Goal: Entertainment & Leisure: Browse casually

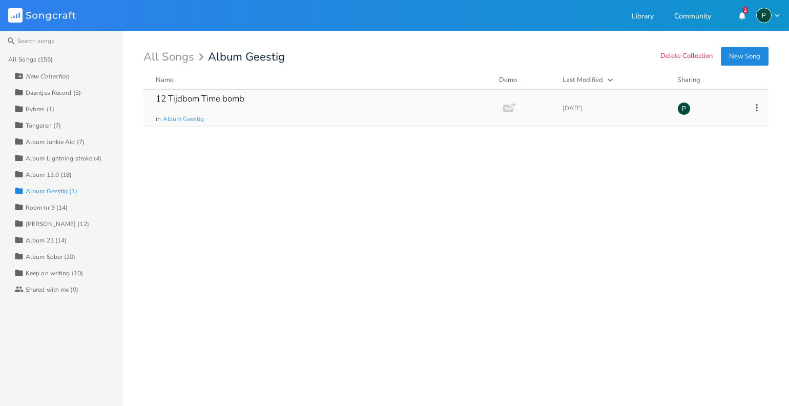
click at [195, 97] on div "12 Tijdbom Time bomb" at bounding box center [200, 98] width 89 height 9
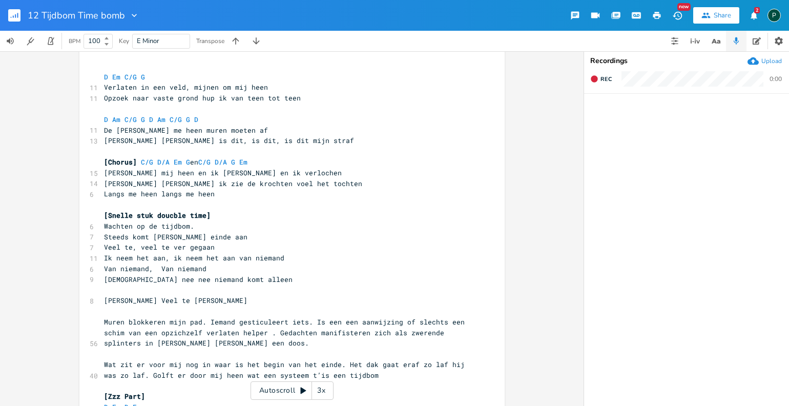
scroll to position [255, 0]
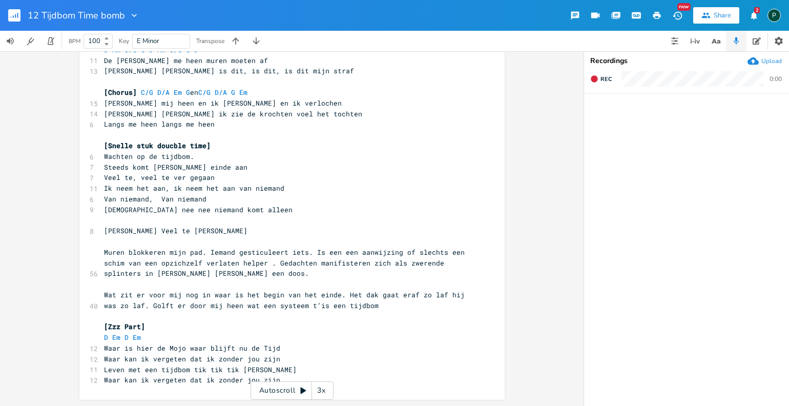
click at [18, 17] on rect "button" at bounding box center [14, 15] width 12 height 12
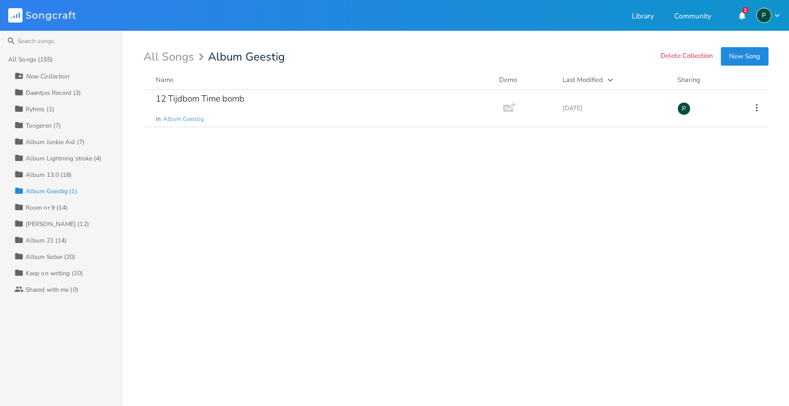
click at [46, 242] on div "Album 21 (14)" at bounding box center [46, 240] width 41 height 6
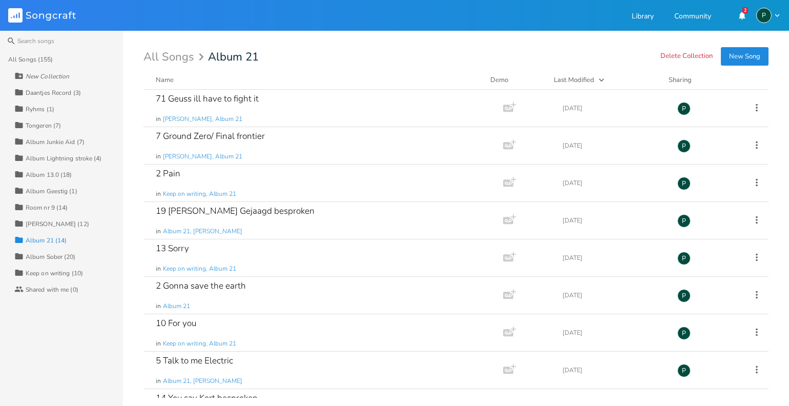
click at [54, 222] on div "[PERSON_NAME] (12)" at bounding box center [58, 224] width 64 height 6
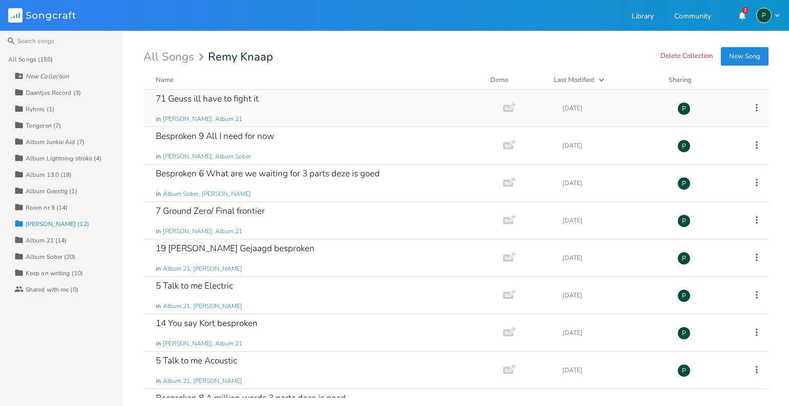
click at [221, 96] on div "71 Geuss ill have to fight it" at bounding box center [207, 98] width 103 height 9
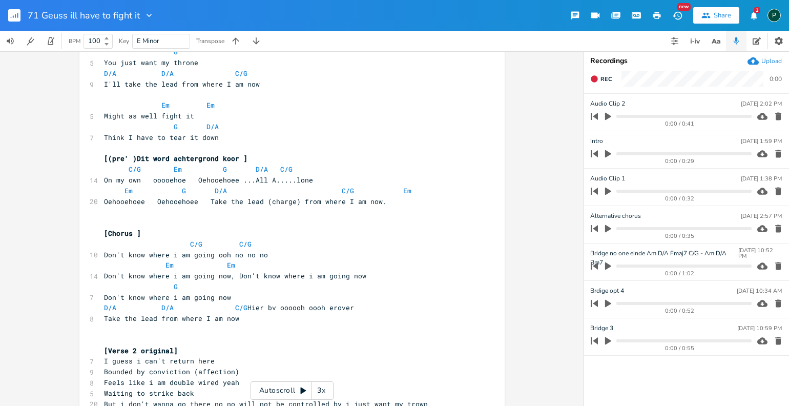
scroll to position [164, 0]
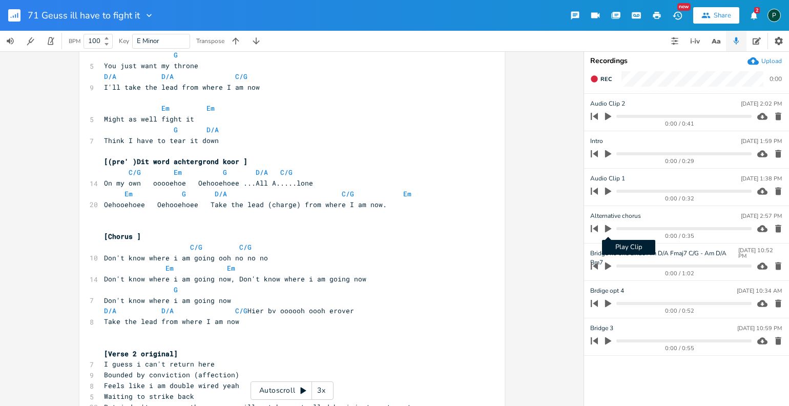
click at [611, 225] on icon "button" at bounding box center [607, 228] width 9 height 9
click at [611, 225] on icon "button" at bounding box center [608, 228] width 8 height 8
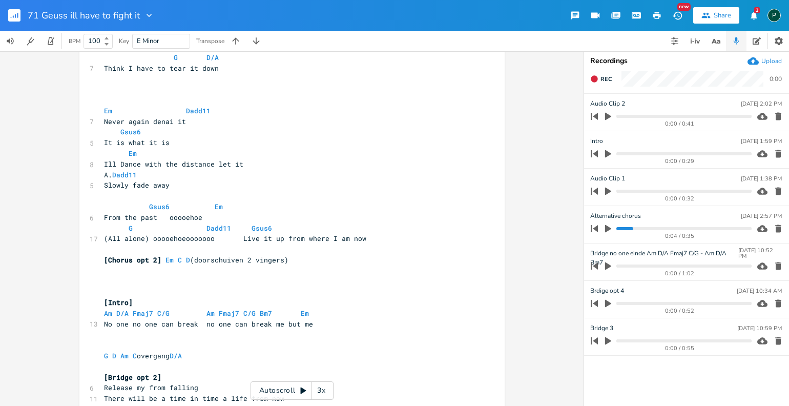
scroll to position [876, 0]
click at [606, 152] on icon "button" at bounding box center [608, 154] width 6 height 8
click at [606, 152] on icon "button" at bounding box center [608, 153] width 6 height 7
click at [606, 152] on icon "button" at bounding box center [608, 154] width 6 height 8
click at [266, 315] on span "Am D/A Fmaj7 C/G Am Fmaj7 C/G Bm7 Em" at bounding box center [208, 312] width 209 height 9
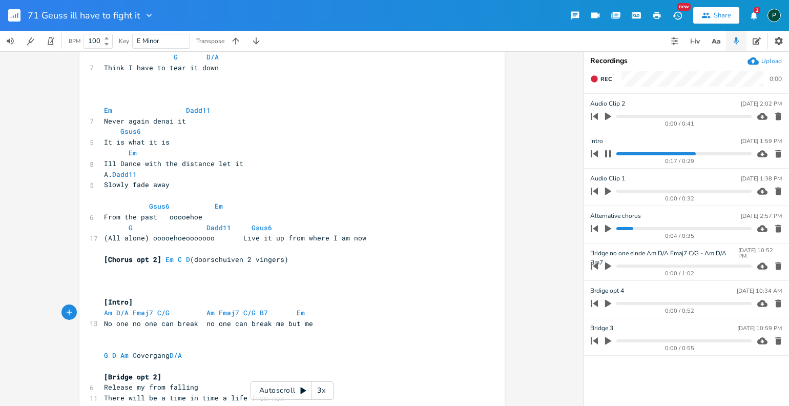
click at [607, 155] on icon "button" at bounding box center [608, 154] width 8 height 8
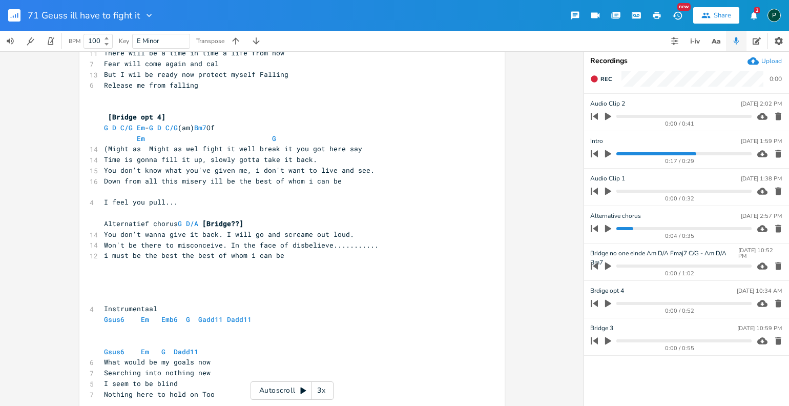
scroll to position [1226, 0]
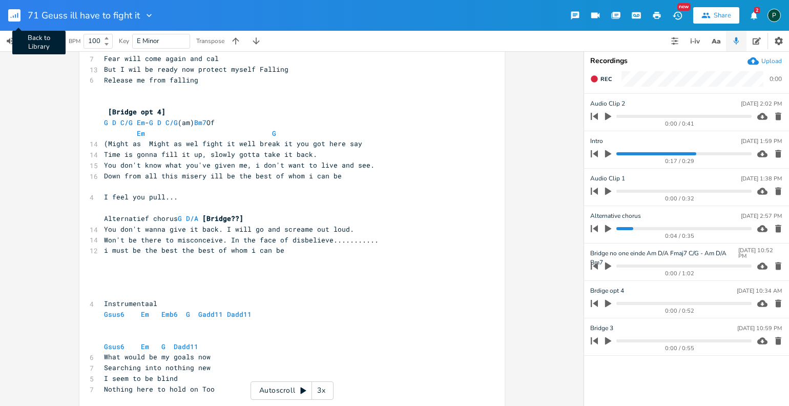
click at [17, 17] on icon "button" at bounding box center [17, 15] width 1 height 5
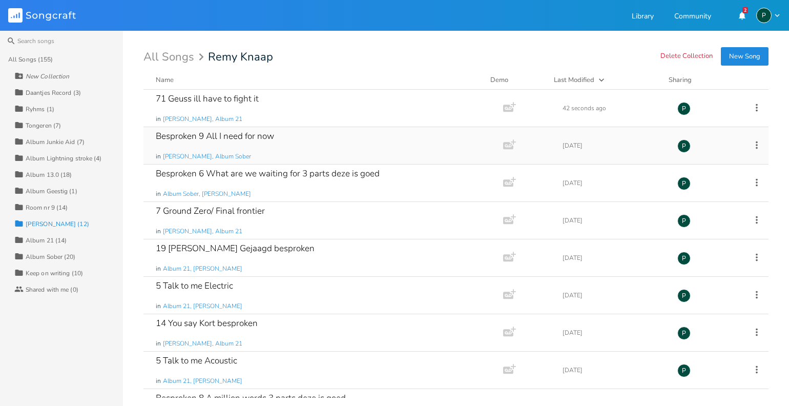
click at [232, 140] on div "Besproken 9 All I need for now" at bounding box center [215, 136] width 118 height 9
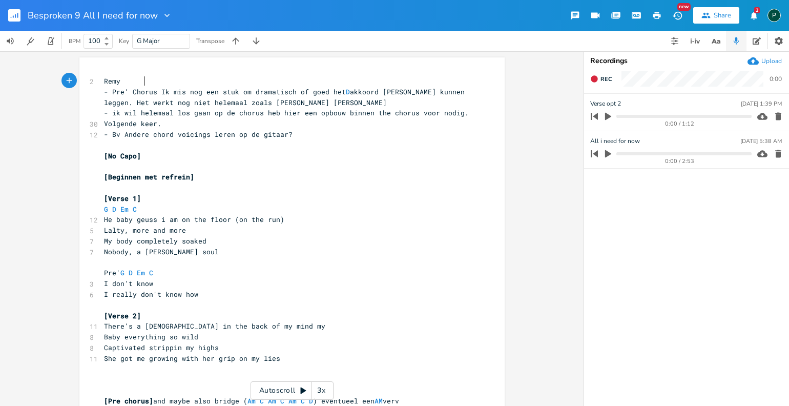
click at [606, 150] on icon "button" at bounding box center [607, 153] width 9 height 9
click at [606, 150] on icon "button" at bounding box center [608, 153] width 6 height 7
click at [612, 119] on icon "button" at bounding box center [607, 116] width 9 height 9
click at [610, 119] on icon "button" at bounding box center [608, 116] width 6 height 7
click at [610, 119] on icon "button" at bounding box center [607, 116] width 9 height 9
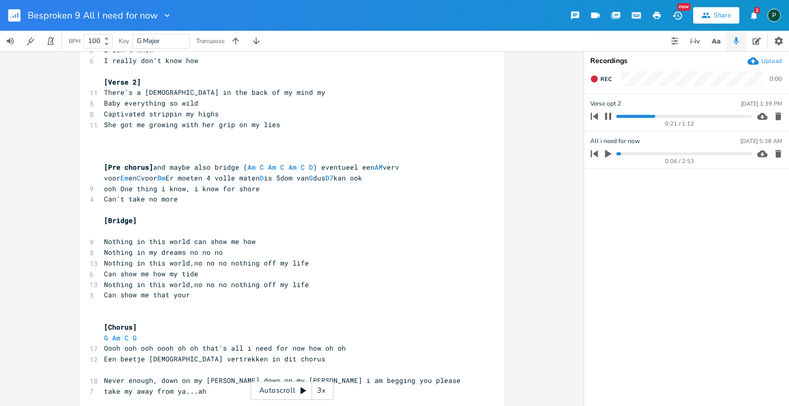
scroll to position [280, 0]
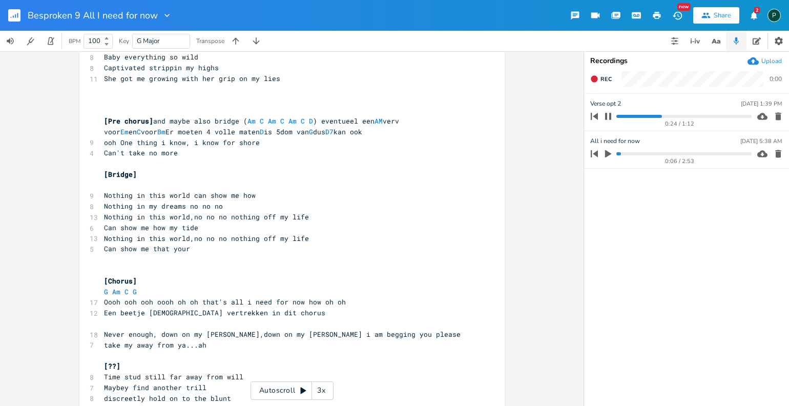
click at [607, 115] on icon "button" at bounding box center [608, 116] width 8 height 8
click at [604, 152] on icon "button" at bounding box center [607, 153] width 9 height 9
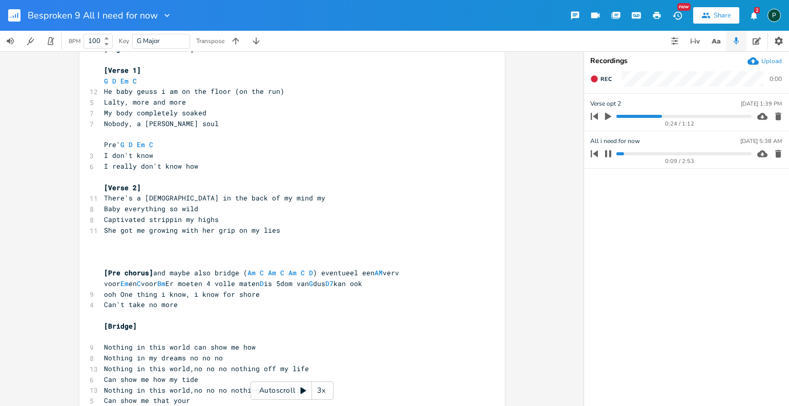
scroll to position [125, 0]
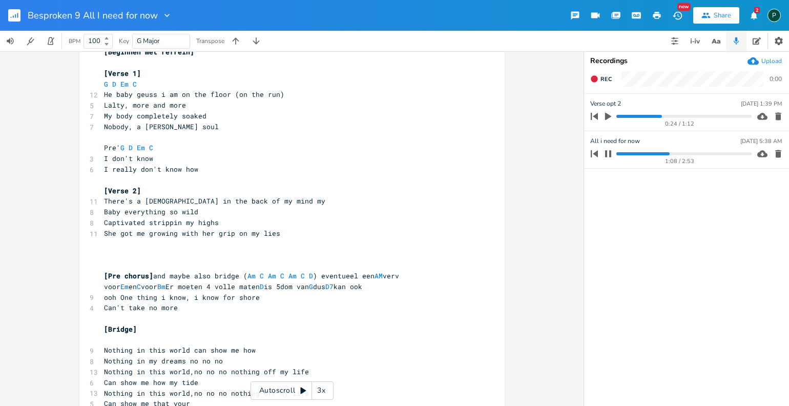
click at [605, 154] on icon "button" at bounding box center [608, 153] width 6 height 7
click at [605, 154] on icon "button" at bounding box center [608, 154] width 6 height 8
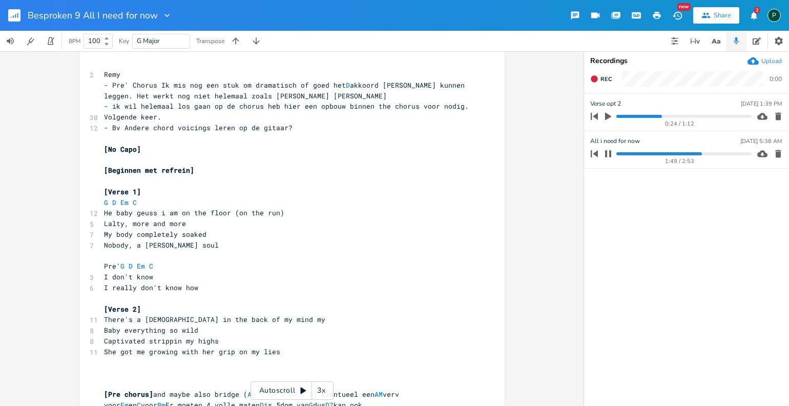
scroll to position [8, 0]
click at [611, 153] on icon "button" at bounding box center [608, 154] width 8 height 8
click at [608, 117] on icon "button" at bounding box center [608, 117] width 6 height 8
click at [623, 116] on progress at bounding box center [683, 116] width 135 height 3
click at [608, 117] on icon "button" at bounding box center [608, 116] width 8 height 8
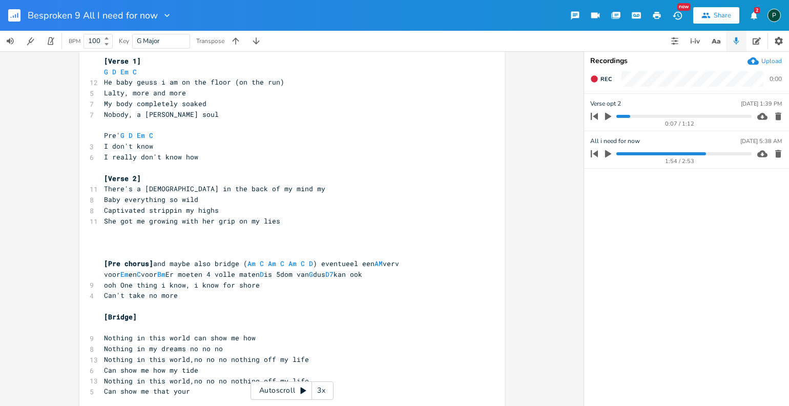
scroll to position [319, 0]
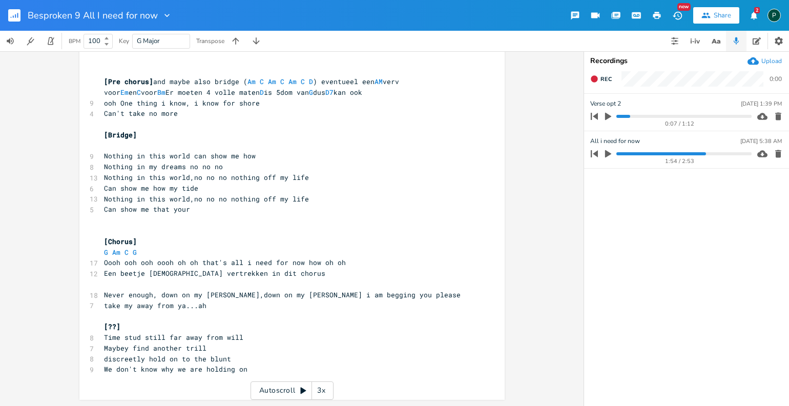
click at [18, 15] on rect "button" at bounding box center [14, 15] width 12 height 12
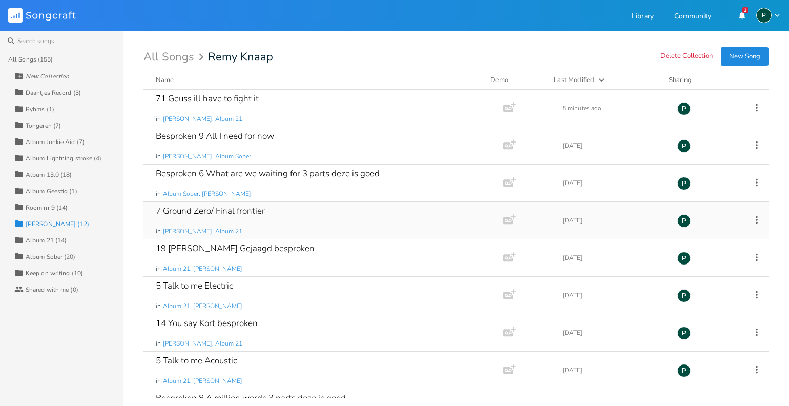
click at [191, 212] on div "7 Ground Zero/ Final frontier" at bounding box center [210, 210] width 109 height 9
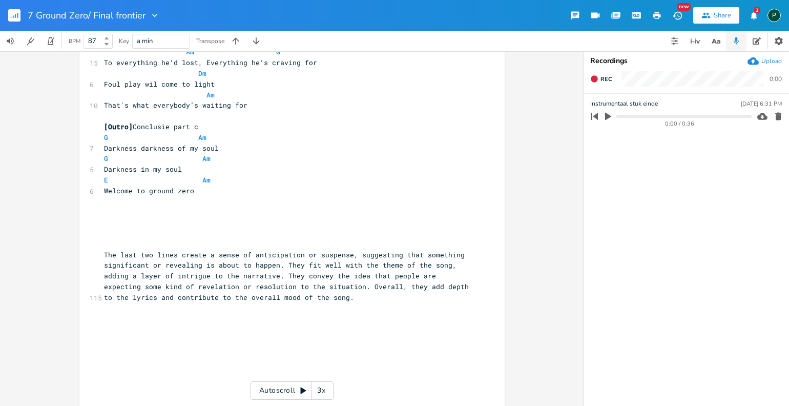
scroll to position [691, 0]
